Goal: Task Accomplishment & Management: Complete application form

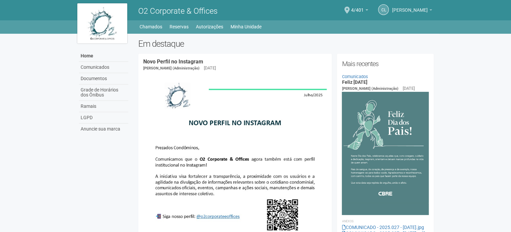
click at [396, 12] on span "[PERSON_NAME]" at bounding box center [410, 7] width 36 height 12
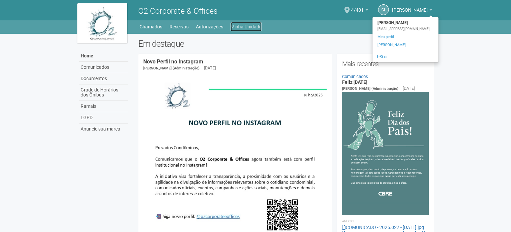
click at [239, 29] on link "Minha Unidade" at bounding box center [246, 26] width 31 height 9
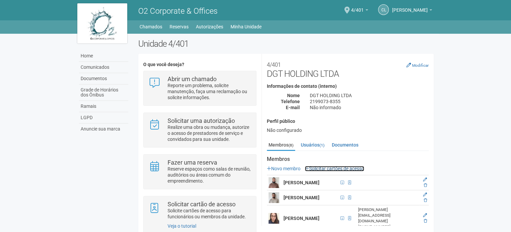
click at [360, 166] on link "Solicitar cartões de acesso" at bounding box center [334, 168] width 59 height 5
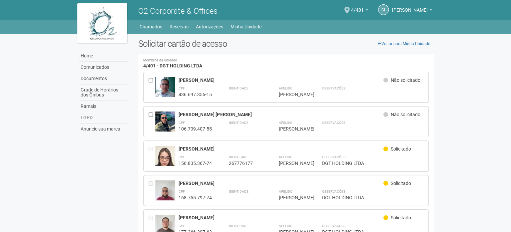
click at [147, 66] on h4 "Membros da unidade 4/401 - DGT HOLDING LTDA" at bounding box center [286, 64] width 286 height 10
click at [147, 65] on h4 "Membros da unidade 4/401 - DGT HOLDING LTDA" at bounding box center [286, 64] width 286 height 10
drag, startPoint x: 393, startPoint y: 148, endPoint x: 412, endPoint y: 148, distance: 18.7
click at [412, 148] on div "Solicitado" at bounding box center [404, 150] width 40 height 8
click at [387, 162] on div "DGT HOLDING LTDA" at bounding box center [373, 163] width 102 height 6
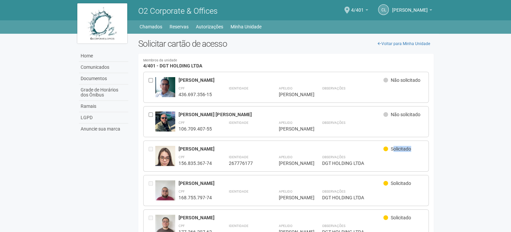
drag, startPoint x: 393, startPoint y: 148, endPoint x: 420, endPoint y: 148, distance: 27.7
click at [420, 148] on div "Solicitado" at bounding box center [404, 150] width 40 height 8
click at [416, 146] on div "Solicitado" at bounding box center [404, 150] width 40 height 8
click at [412, 149] on div "Solicitado" at bounding box center [404, 150] width 40 height 8
click at [411, 149] on span "Solicitado" at bounding box center [401, 148] width 20 height 5
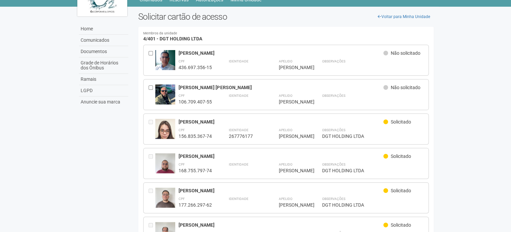
scroll to position [19, 0]
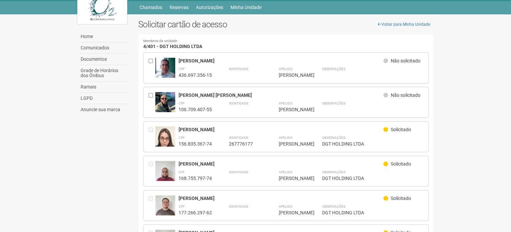
click at [46, 140] on body "Aguarde... O2 Corporate & Offices CL Claudia Luíza Soares de Castro Claudia Luí…" at bounding box center [255, 97] width 511 height 232
